Goal: Check status: Check status

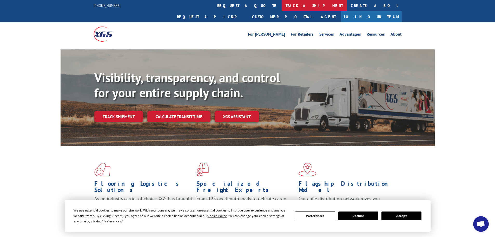
click at [282, 8] on link "track a shipment" at bounding box center [314, 5] width 65 height 11
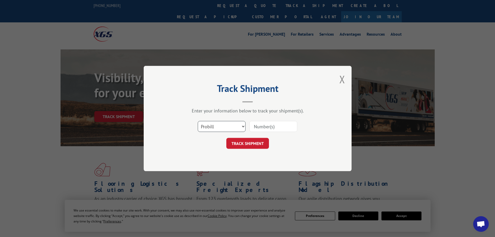
click at [220, 125] on select "Select category... Probill BOL PO" at bounding box center [222, 126] width 48 height 11
select select "bol"
click at [198, 121] on select "Select category... Probill BOL PO" at bounding box center [222, 126] width 48 height 11
drag, startPoint x: 259, startPoint y: 121, endPoint x: 259, endPoint y: 125, distance: 4.7
click at [259, 122] on div at bounding box center [273, 126] width 48 height 12
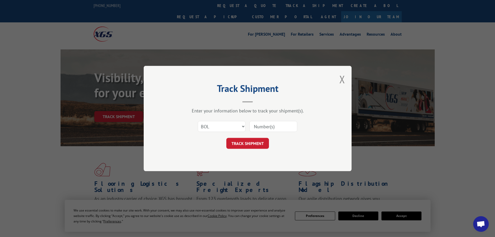
click at [259, 125] on input at bounding box center [273, 126] width 48 height 11
paste input "6010645"
type input "6010645"
click at [253, 145] on button "TRACK SHIPMENT" at bounding box center [247, 143] width 43 height 11
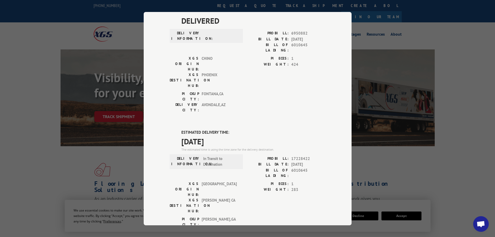
scroll to position [156, 0]
